Goal: Transaction & Acquisition: Purchase product/service

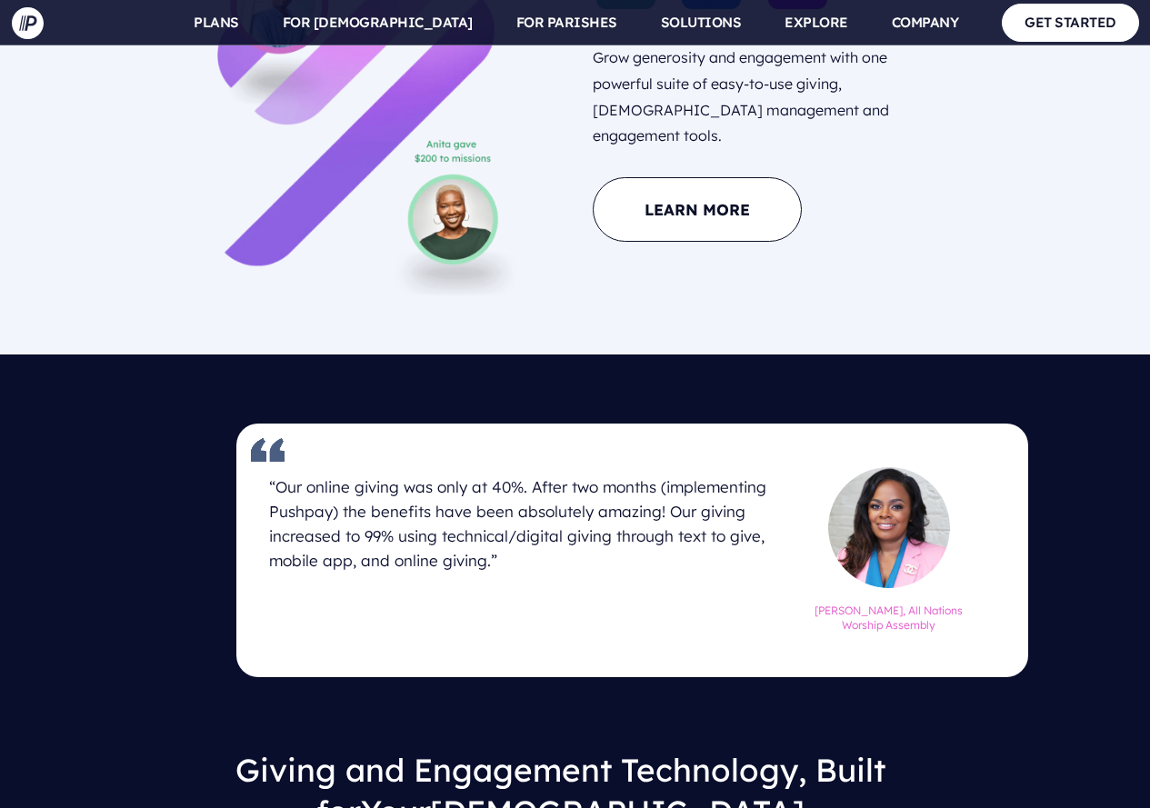
scroll to position [1999, 0]
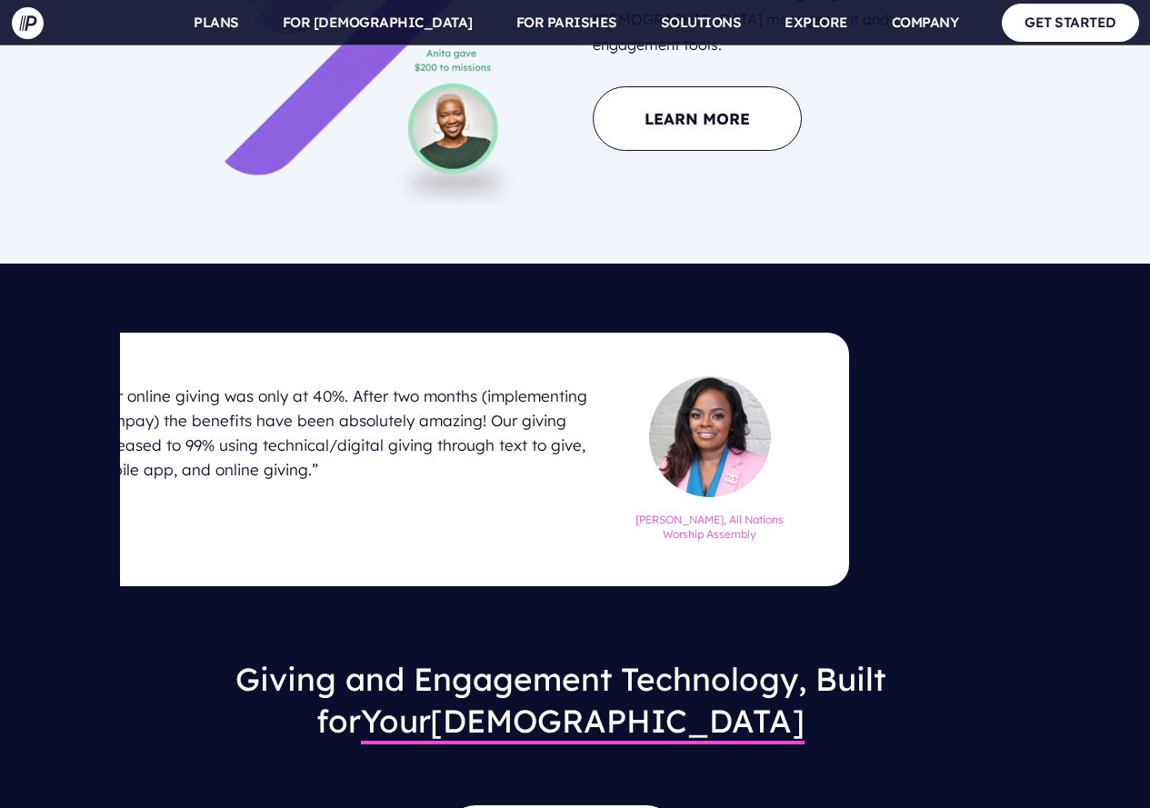
click at [749, 513] on h6 "[PERSON_NAME], All Nations Worship Assembly" at bounding box center [710, 524] width 152 height 38
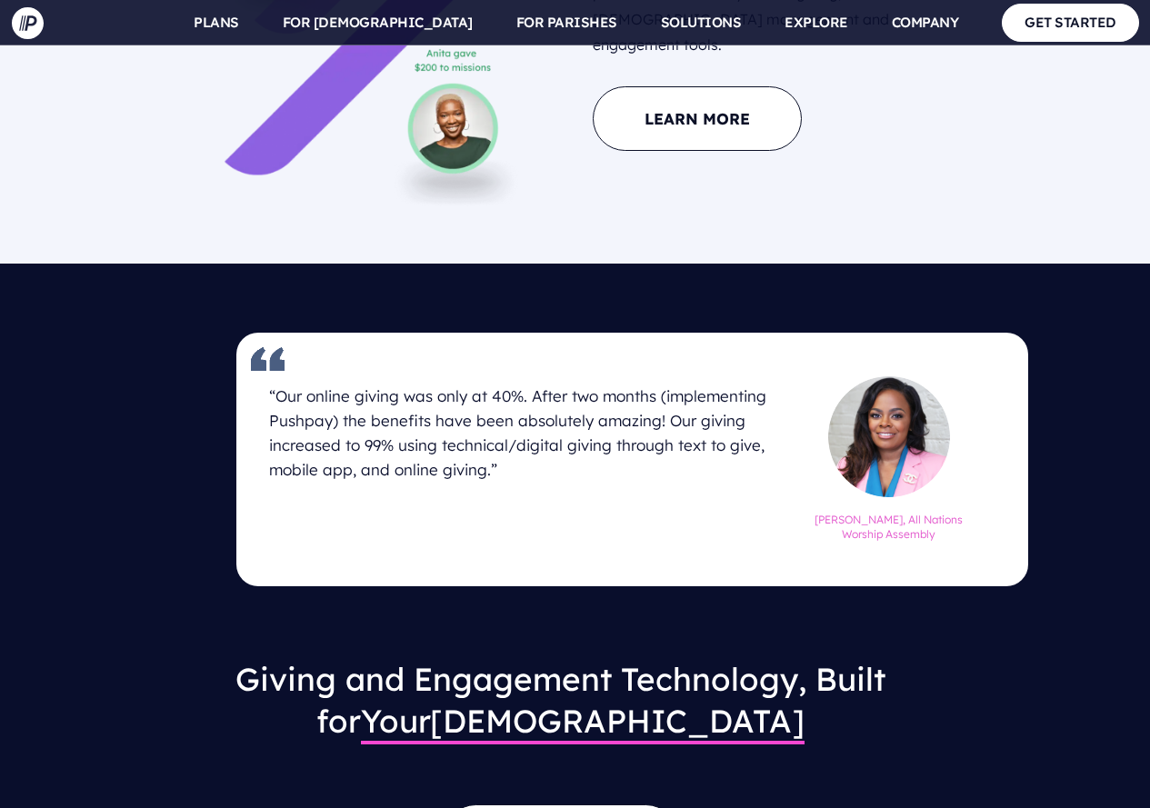
click at [749, 511] on div "“Our online giving was only at 40%. After two months (implementing Pushpay) the…" at bounding box center [585, 470] width 650 height 189
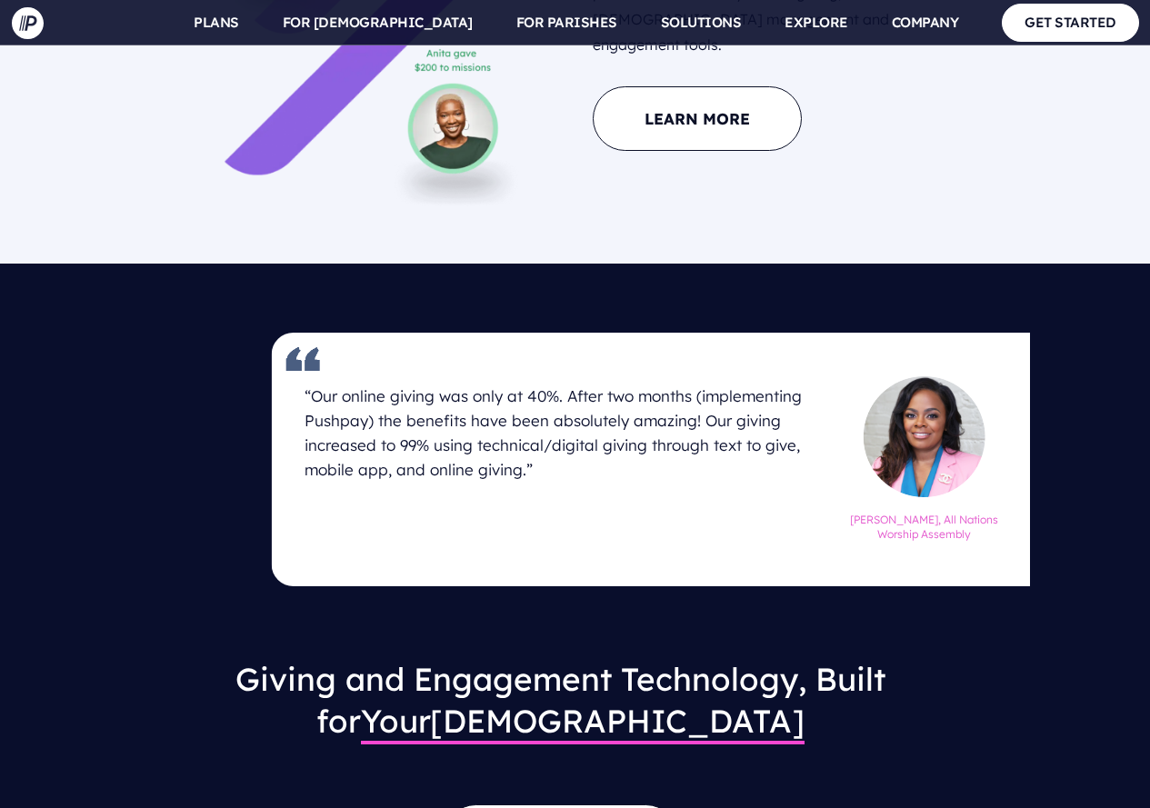
click at [913, 536] on h6 "[PERSON_NAME], All Nations Worship Assembly" at bounding box center [924, 524] width 152 height 38
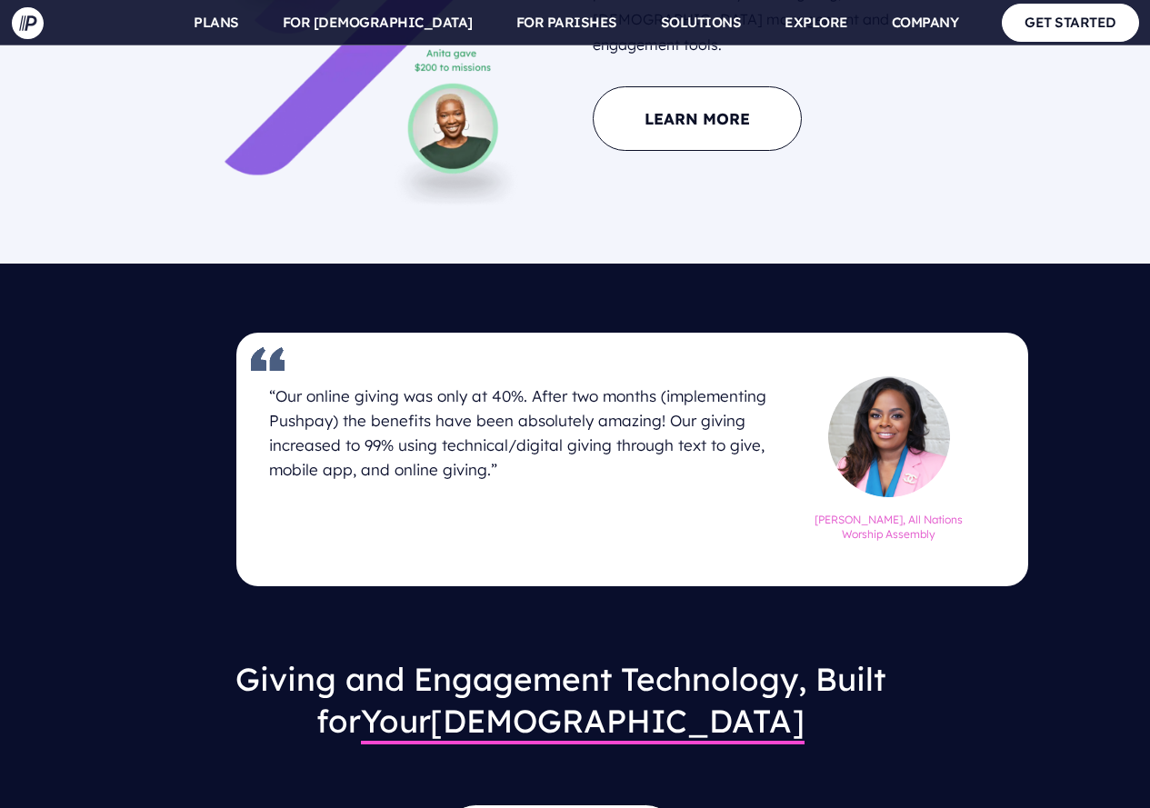
click at [913, 536] on h6 "[PERSON_NAME], All Nations Worship Assembly" at bounding box center [889, 524] width 152 height 38
click at [914, 536] on h6 "[PERSON_NAME], All Nations Worship Assembly" at bounding box center [889, 524] width 152 height 38
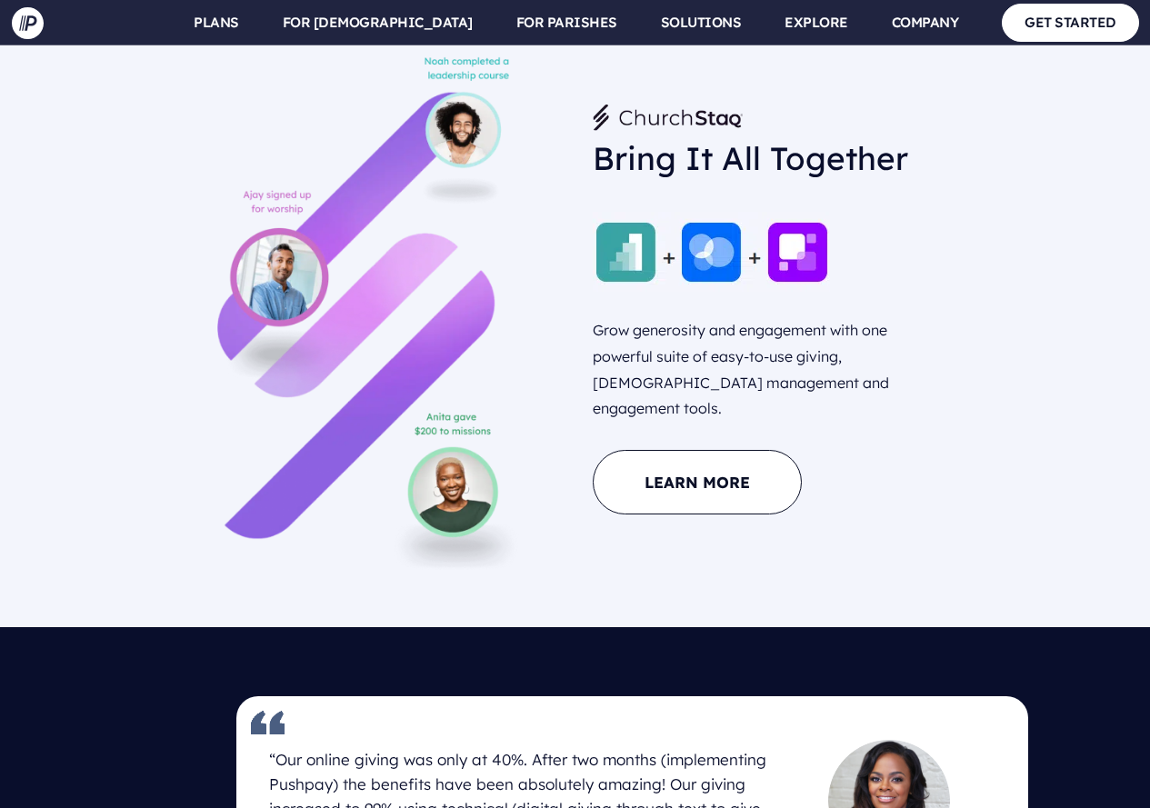
scroll to position [1727, 0]
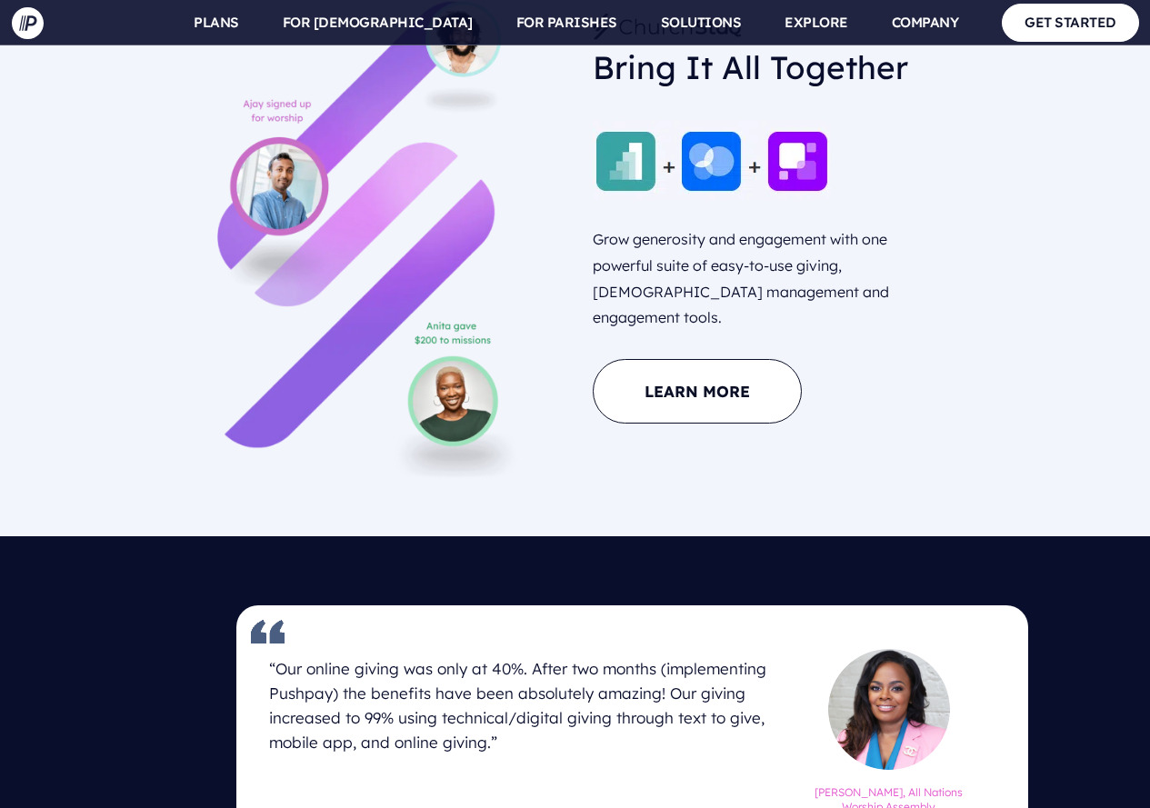
click at [455, 402] on img at bounding box center [372, 222] width 310 height 519
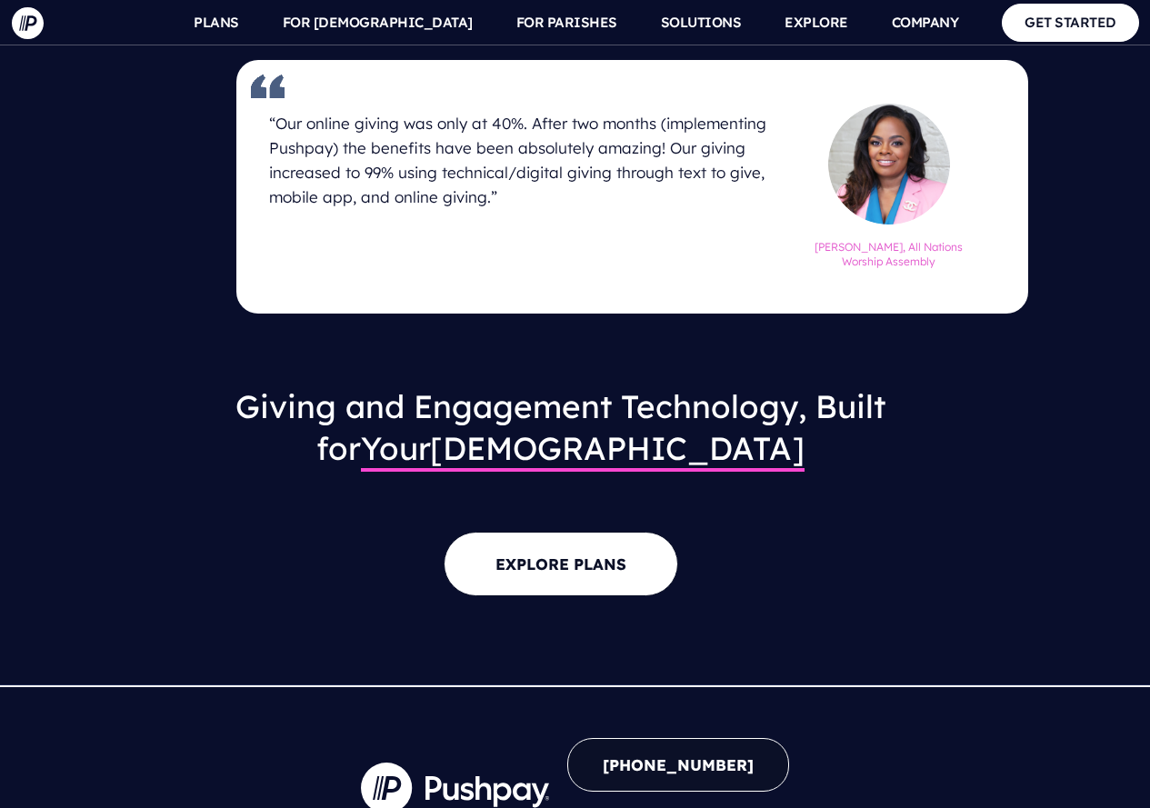
scroll to position [2328, 0]
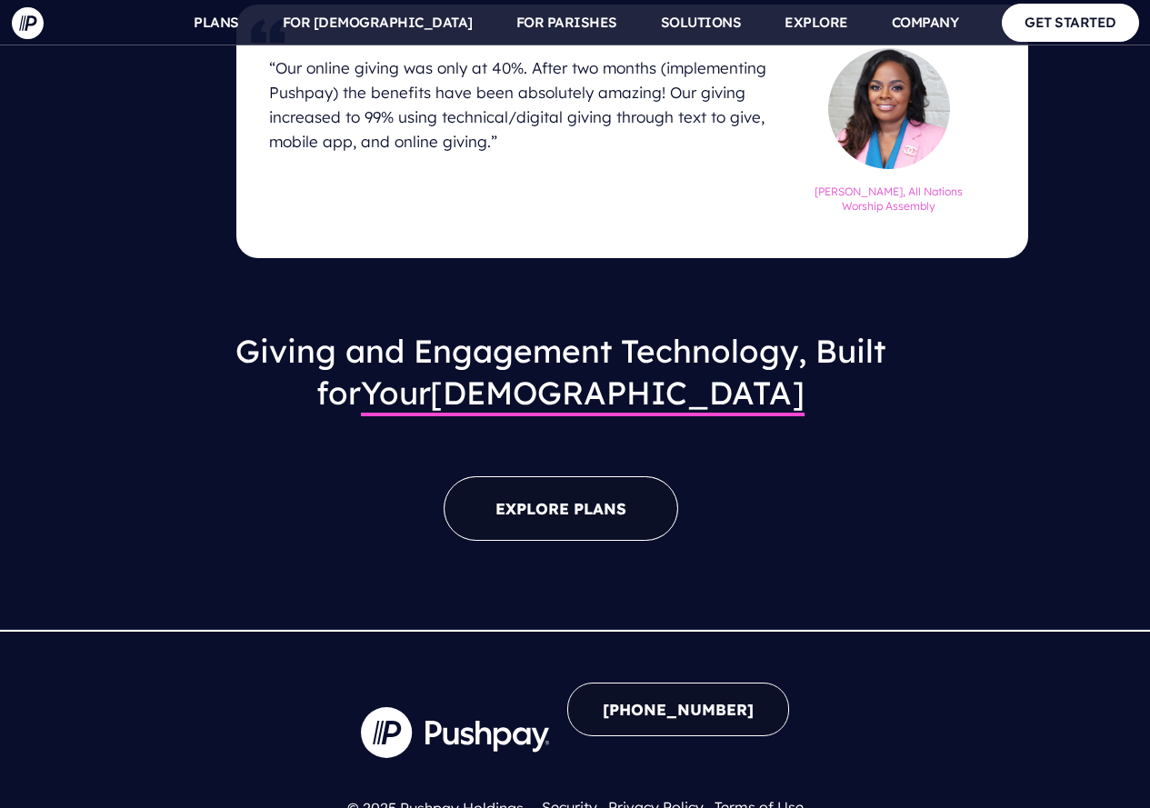
click at [573, 483] on link "EXPLORE PLANS" at bounding box center [561, 508] width 234 height 65
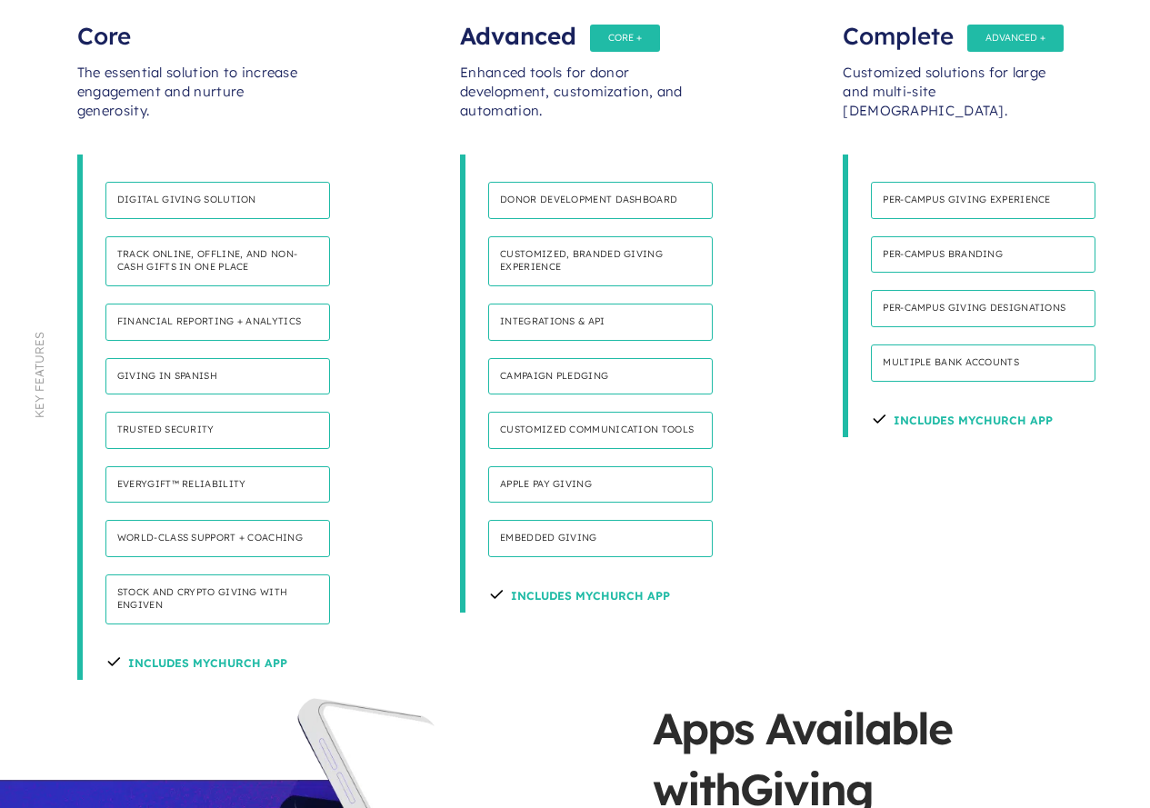
scroll to position [818, 0]
